Goal: Navigation & Orientation: Understand site structure

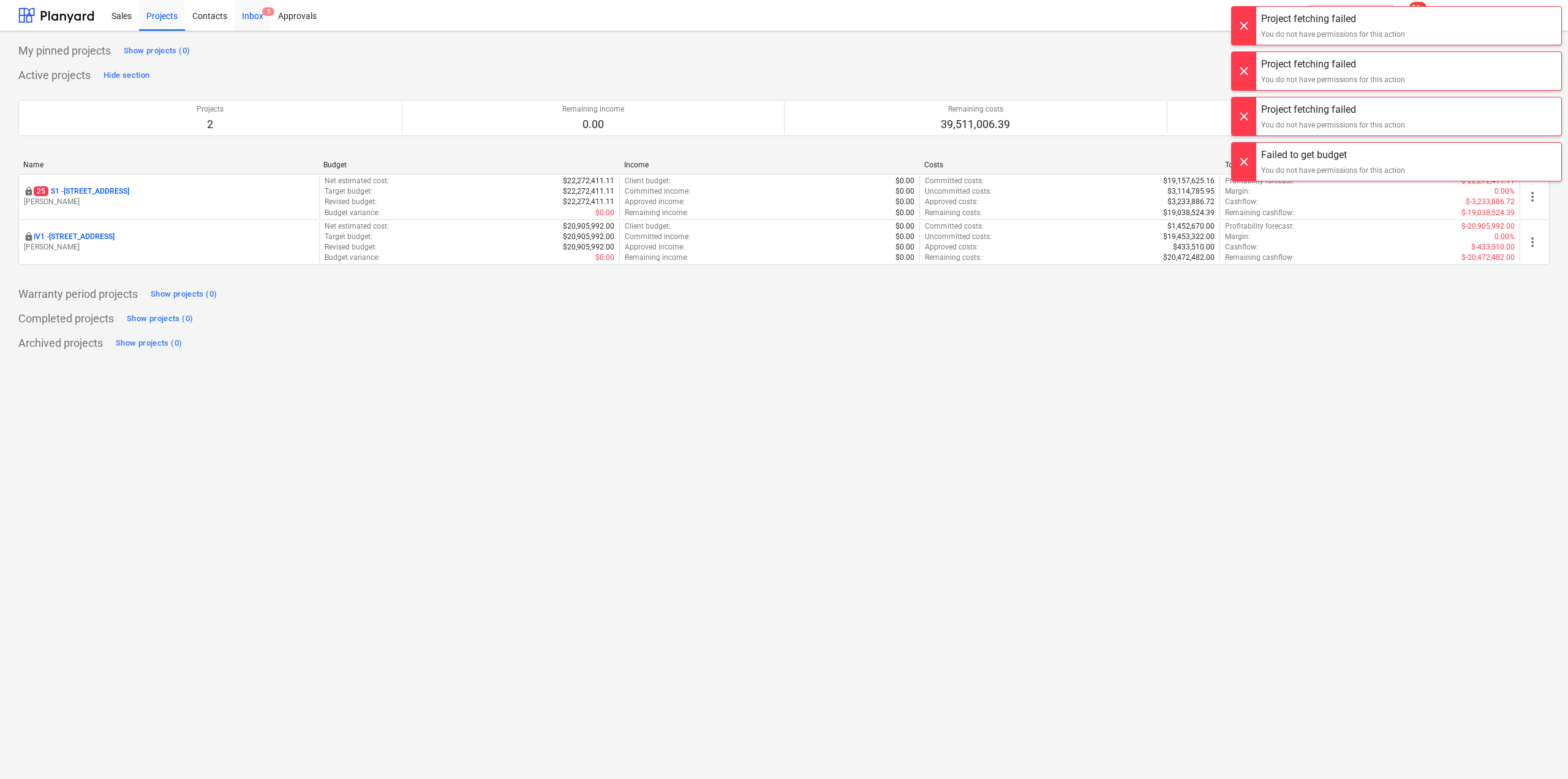
click at [262, 17] on div "Inbox 3" at bounding box center [253, 15] width 36 height 32
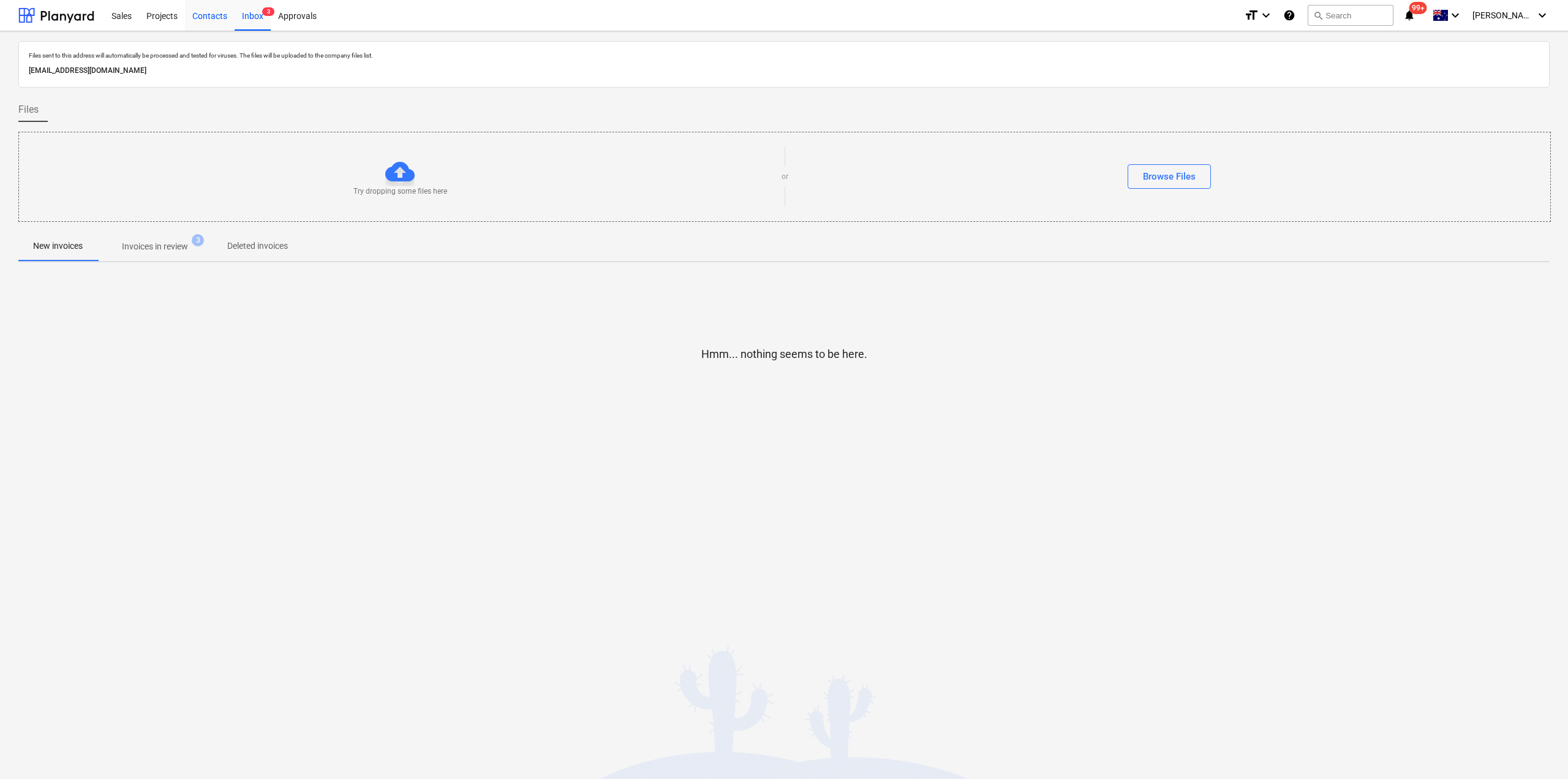
click at [210, 9] on div "Contacts" at bounding box center [210, 15] width 49 height 32
click at [160, 16] on div "Projects" at bounding box center [162, 15] width 46 height 32
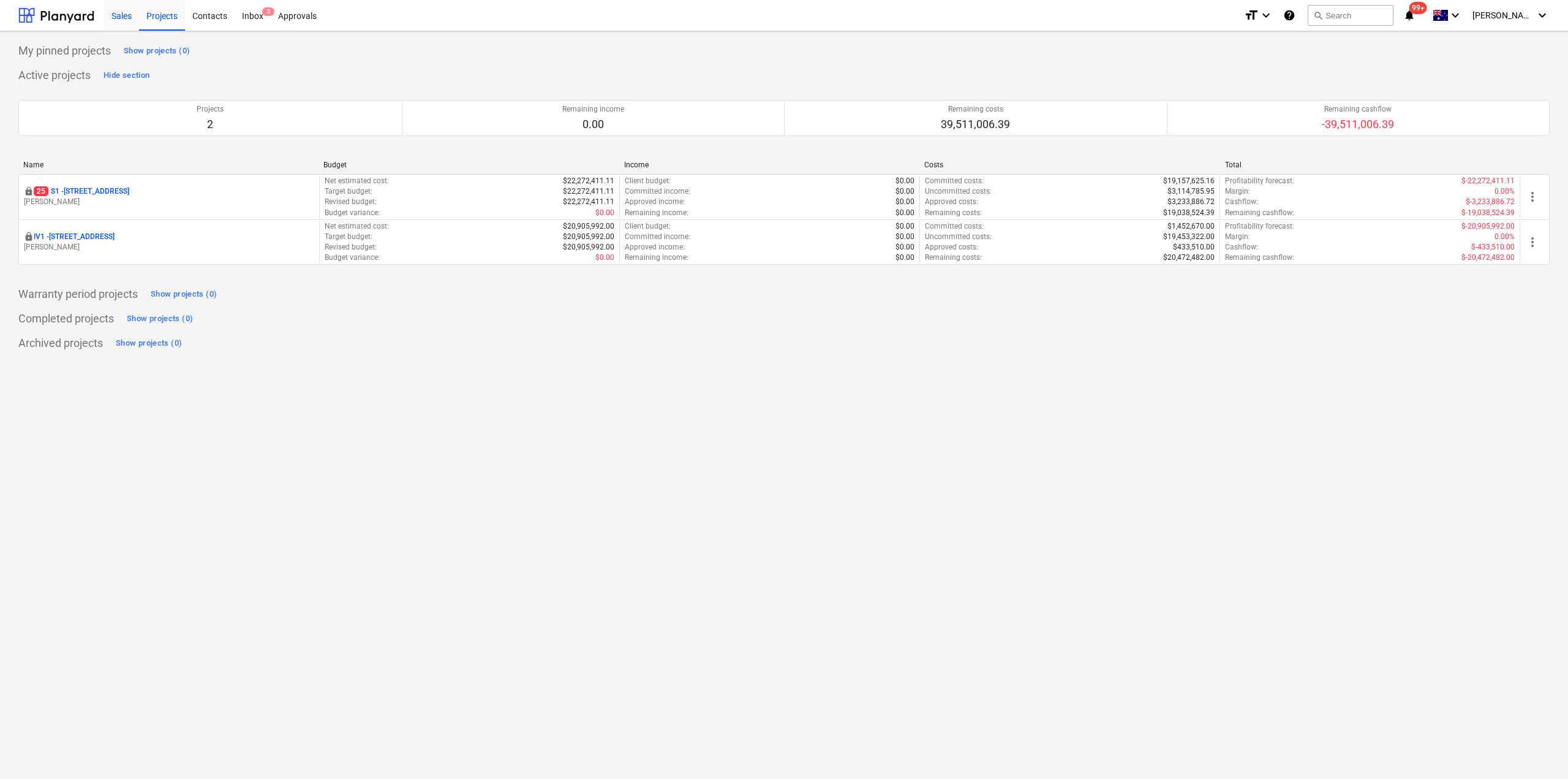
click at [122, 23] on div "Sales" at bounding box center [121, 15] width 35 height 32
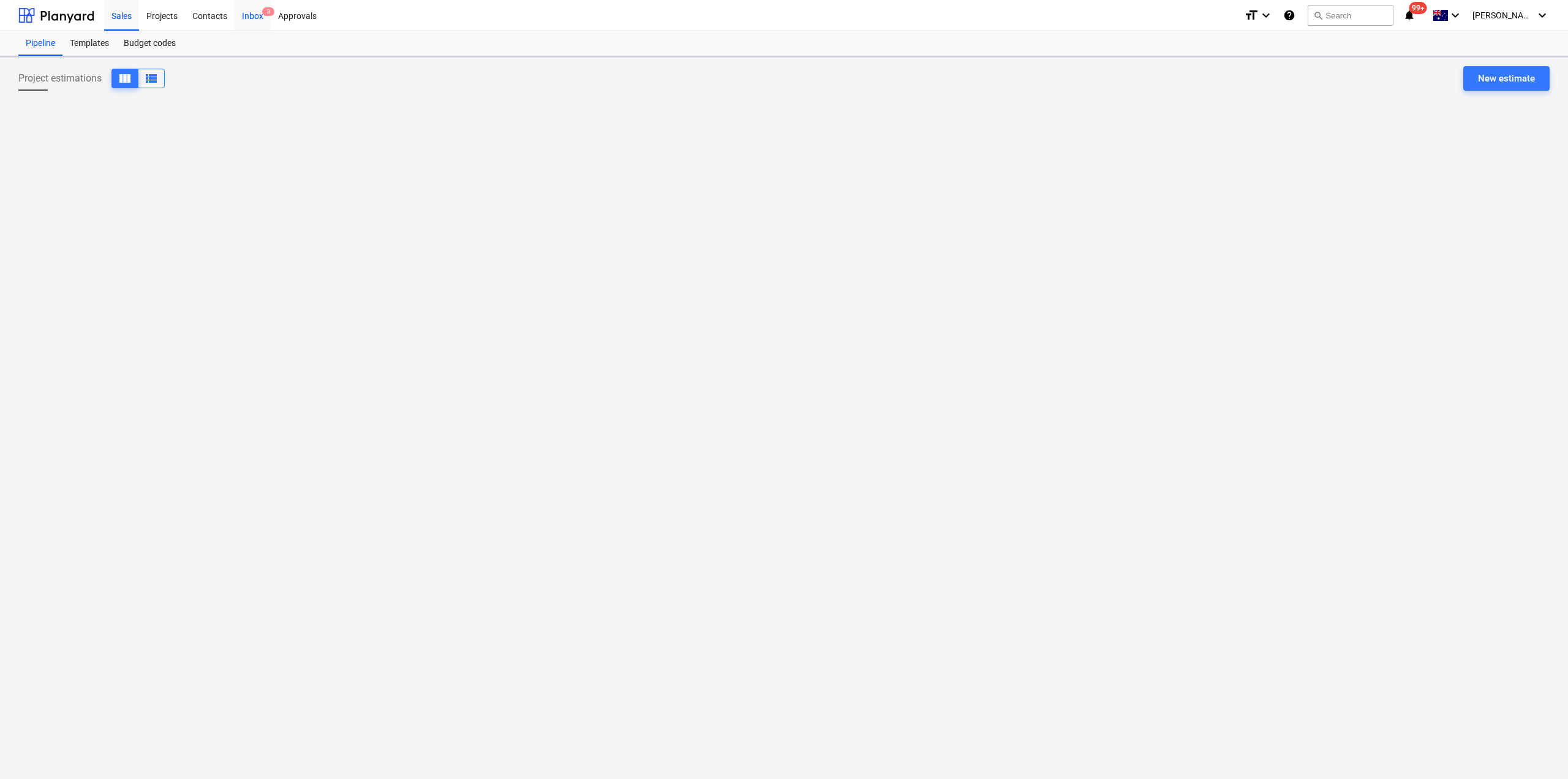
click at [250, 14] on div "Inbox 3" at bounding box center [253, 15] width 36 height 32
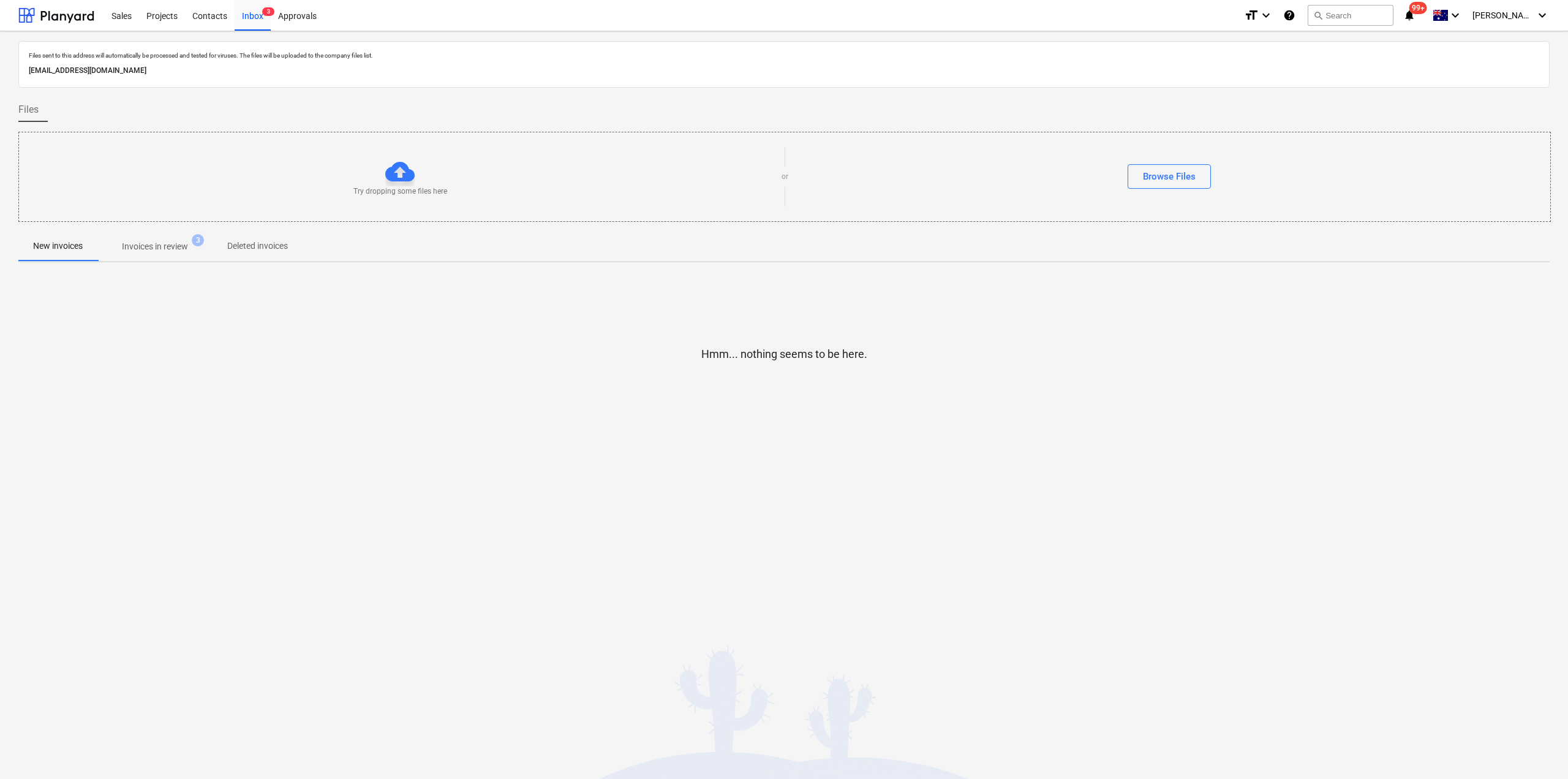
click at [142, 251] on p "Invoices in review" at bounding box center [155, 247] width 66 height 13
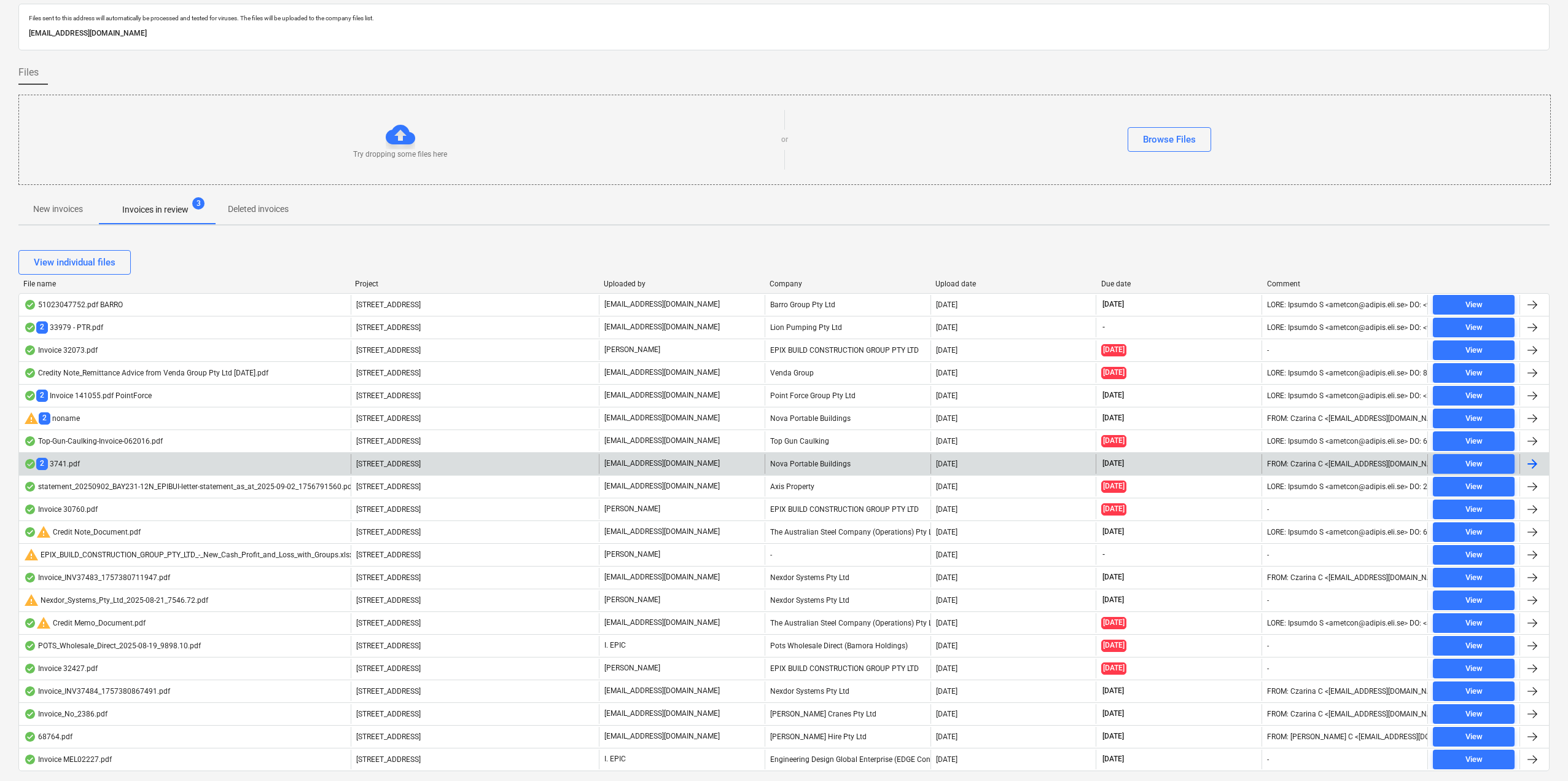
scroll to position [72, 0]
